Goal: Task Accomplishment & Management: Manage account settings

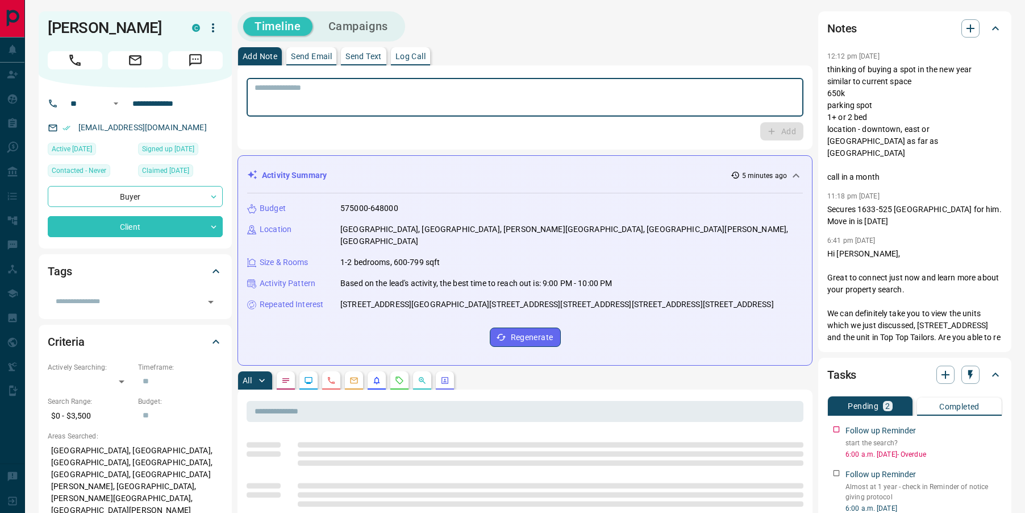
click at [432, 109] on textarea at bounding box center [525, 97] width 541 height 29
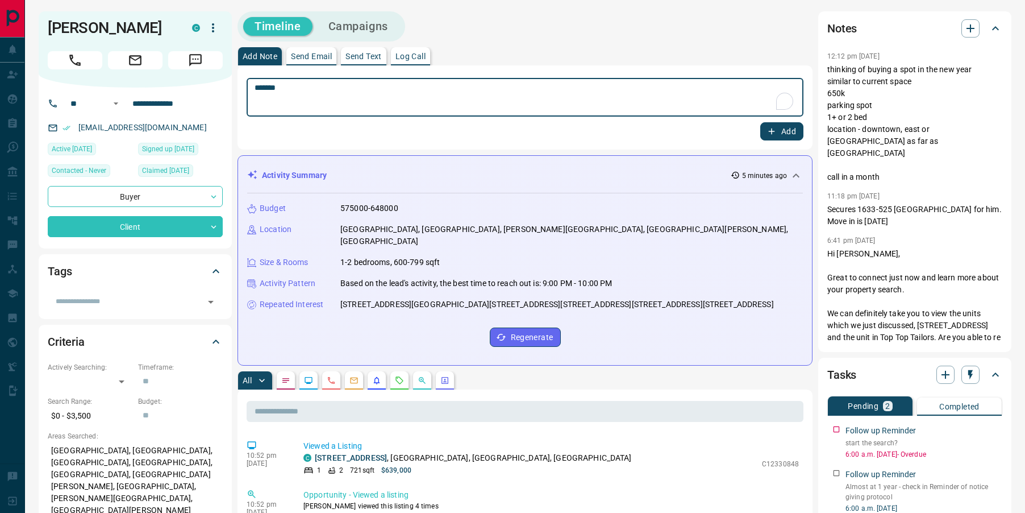
type textarea "*******"
click at [782, 133] on button "Add" at bounding box center [781, 131] width 43 height 18
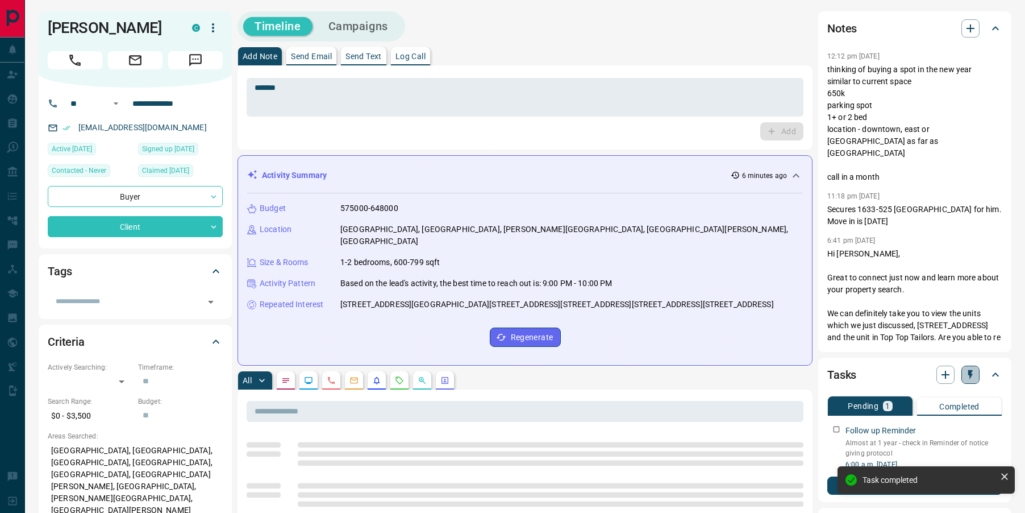
click at [972, 374] on icon "button" at bounding box center [970, 375] width 5 height 10
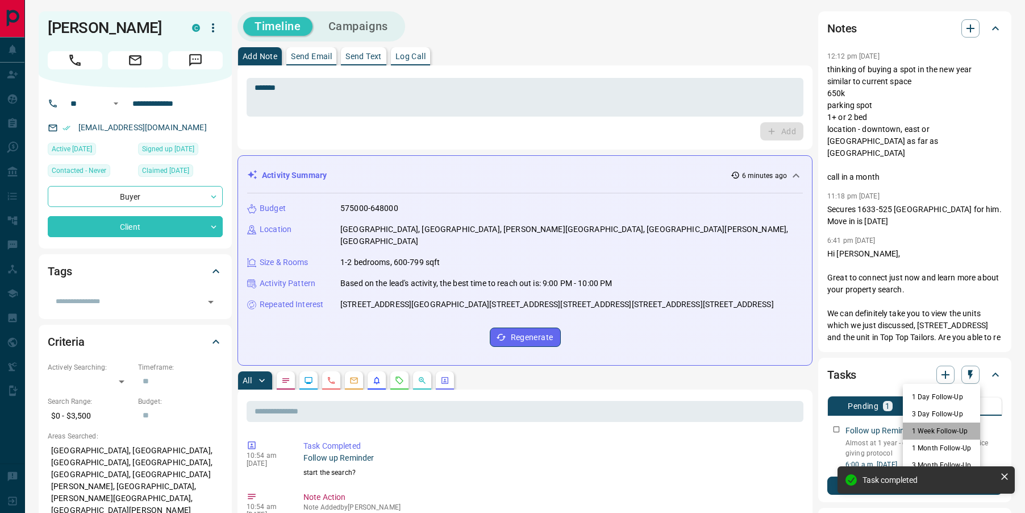
click at [917, 424] on li "1 Week Follow-Up" at bounding box center [941, 430] width 77 height 17
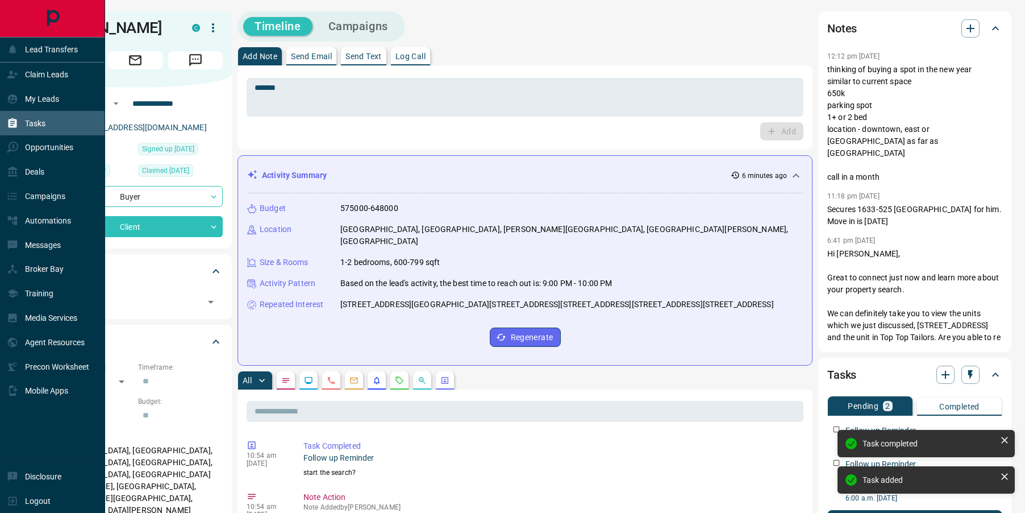
click at [16, 126] on icon at bounding box center [13, 123] width 9 height 10
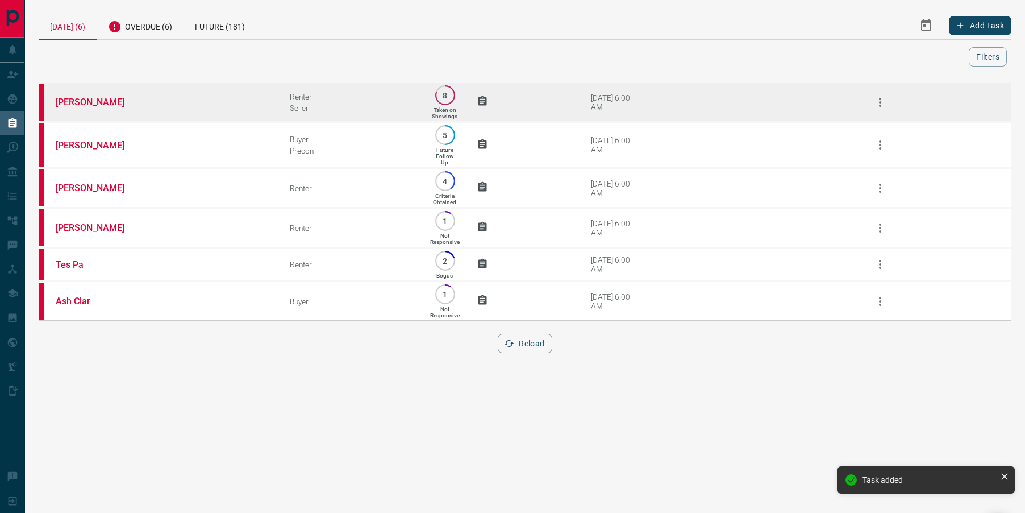
click at [90, 95] on td "[PERSON_NAME]" at bounding box center [156, 102] width 234 height 40
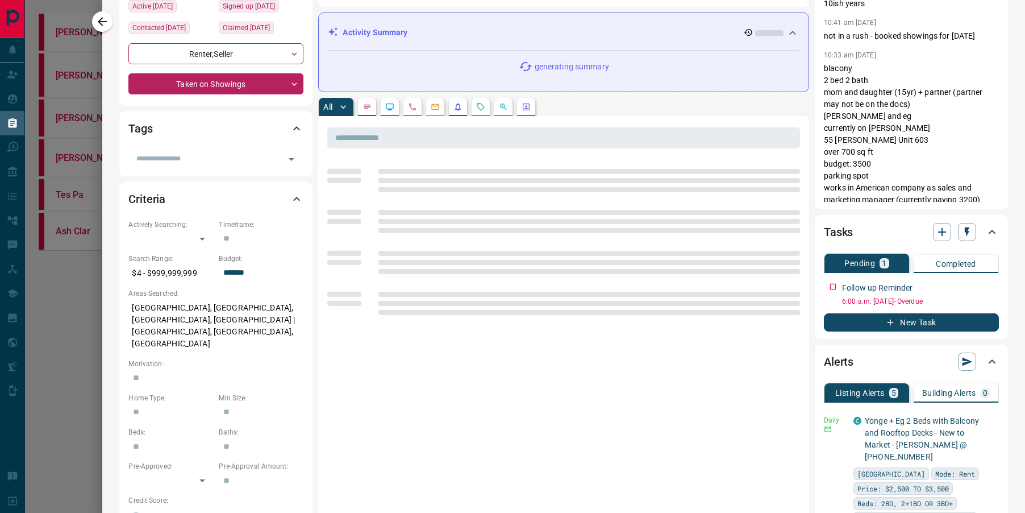
scroll to position [144, 0]
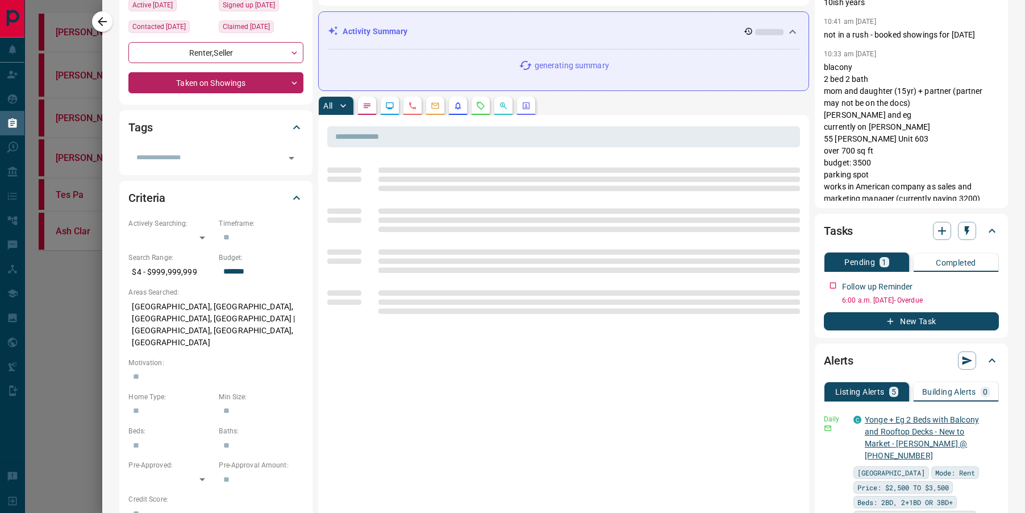
click at [897, 421] on link "Yonge + Eg 2 Beds with Balcony and Rooftop Decks - New to Market - [PERSON_NAME…" at bounding box center [922, 437] width 114 height 45
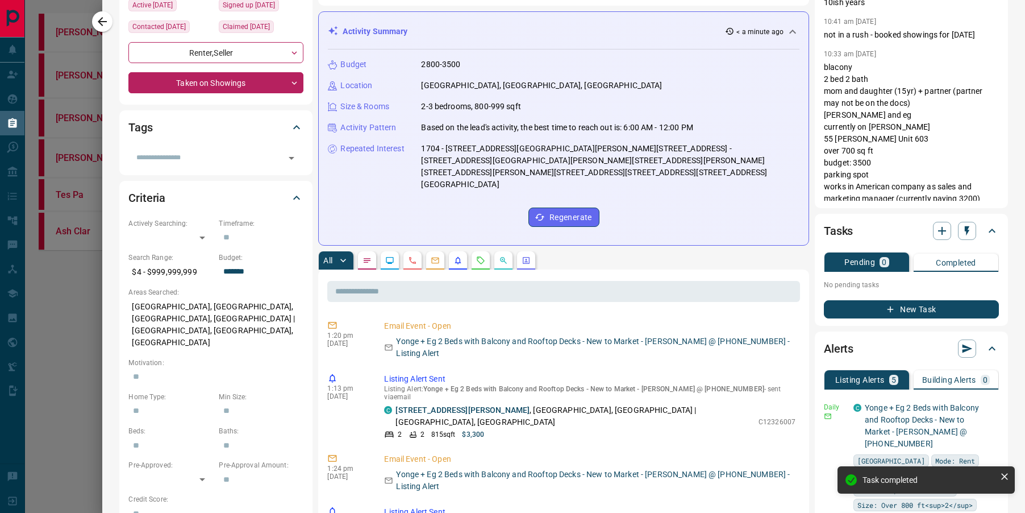
scroll to position [0, 0]
